Goal: Information Seeking & Learning: Learn about a topic

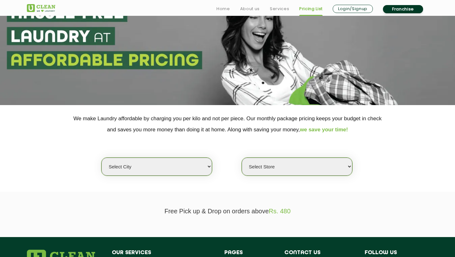
scroll to position [78, 0]
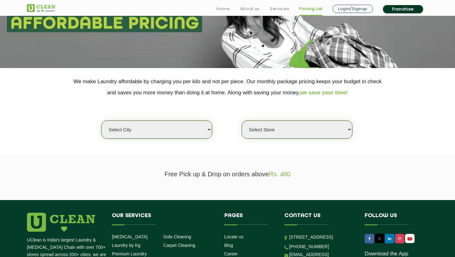
click at [190, 122] on select "Select city [GEOGRAPHIC_DATA] [GEOGRAPHIC_DATA] [GEOGRAPHIC_DATA] [GEOGRAPHIC_D…" at bounding box center [157, 130] width 111 height 18
click at [191, 124] on select "Select city Aalo Abu Dhabi Agartala Agra Ahmedabad Akola Aligarh Alwar - UClean…" at bounding box center [157, 130] width 111 height 18
select select "35"
click at [102, 121] on select "Select city Aalo Abu Dhabi Agartala Agra Ahmedabad Akola Aligarh Alwar - UClean…" at bounding box center [157, 130] width 111 height 18
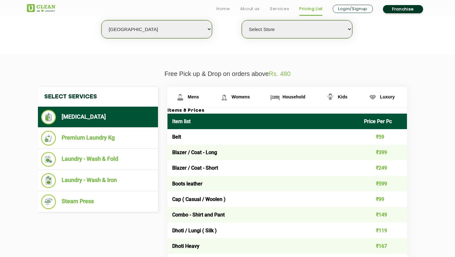
scroll to position [180, 0]
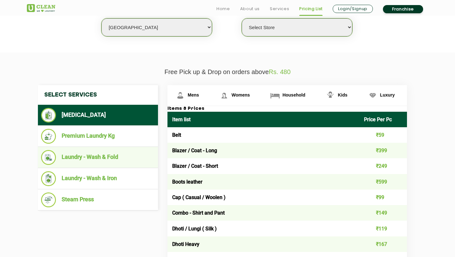
click at [134, 160] on li "Laundry - Wash & Fold" at bounding box center [98, 157] width 114 height 15
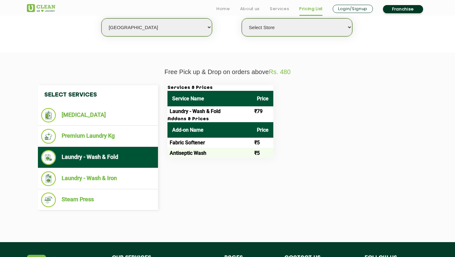
click at [323, 33] on select "Select Store UClean Ranjan Plaza UClean Vip Road Zirakpur" at bounding box center [297, 27] width 111 height 18
select select "514"
click at [242, 18] on select "Select Store UClean Ranjan Plaza UClean Vip Road Zirakpur" at bounding box center [297, 27] width 111 height 18
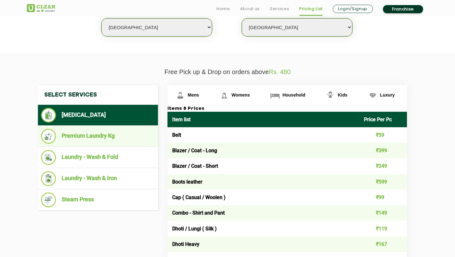
click at [116, 139] on li "Premium Laundry Kg" at bounding box center [98, 136] width 114 height 15
